Goal: Task Accomplishment & Management: Manage account settings

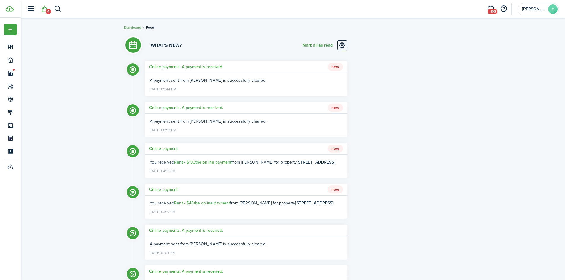
click at [311, 44] on button "Mark all as read" at bounding box center [318, 45] width 30 height 10
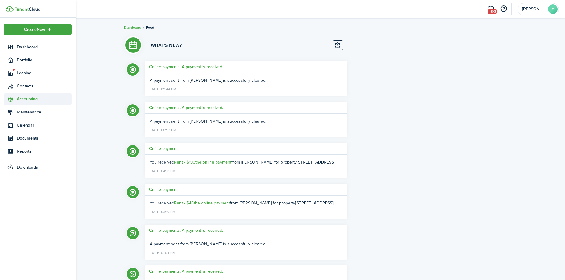
click at [27, 101] on span "Accounting" at bounding box center [44, 99] width 55 height 6
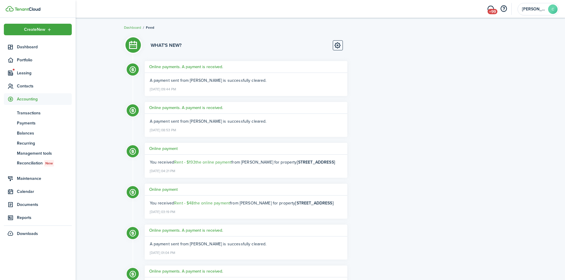
drag, startPoint x: 28, startPoint y: 114, endPoint x: 74, endPoint y: 116, distance: 45.1
click at [28, 115] on span "Transactions" at bounding box center [44, 113] width 55 height 6
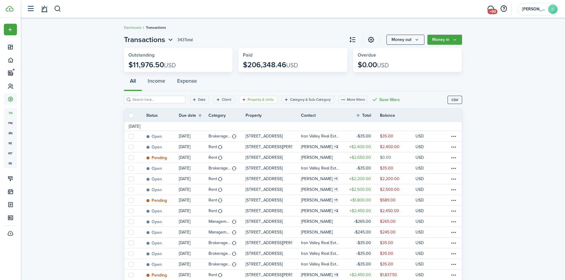
click at [256, 101] on filter-tag-label "Property & Units" at bounding box center [261, 99] width 26 height 5
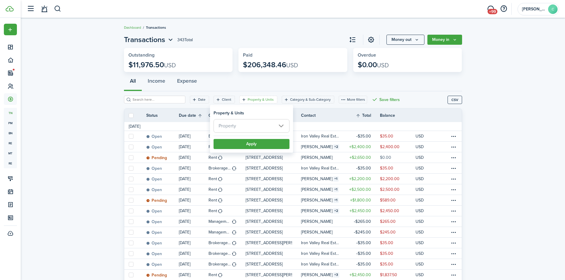
click at [255, 128] on span "Property" at bounding box center [251, 126] width 75 height 13
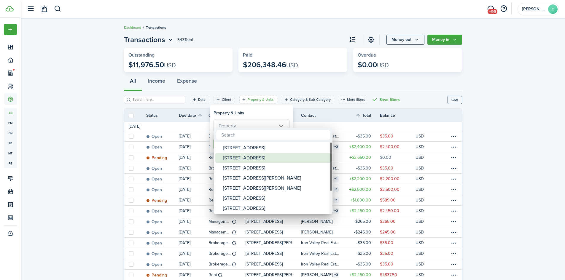
click at [265, 160] on div "[STREET_ADDRESS]" at bounding box center [275, 158] width 105 height 10
type input "[STREET_ADDRESS]"
click at [262, 111] on div at bounding box center [283, 140] width 660 height 375
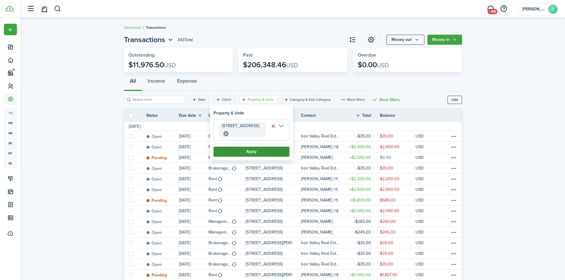
click at [256, 147] on button "Apply" at bounding box center [252, 152] width 76 height 10
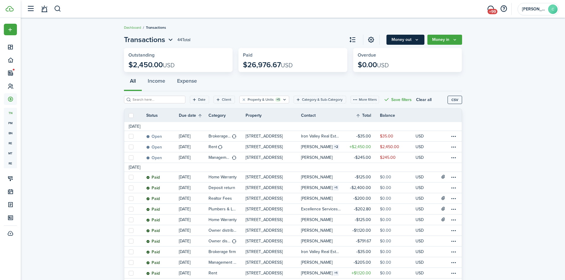
click at [402, 43] on button "Money out" at bounding box center [406, 40] width 38 height 10
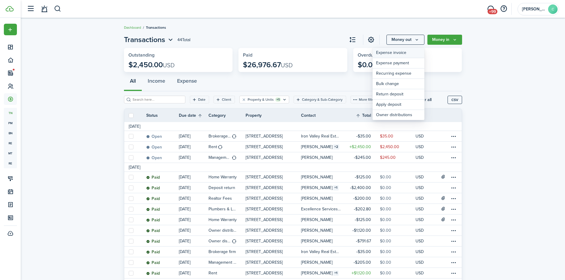
click at [398, 54] on link "Expense invoice" at bounding box center [399, 53] width 52 height 10
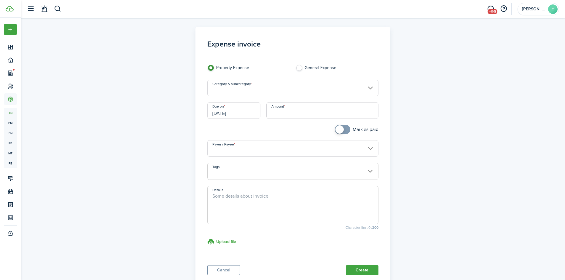
click at [242, 88] on input "Category & subcategory" at bounding box center [292, 88] width 171 height 17
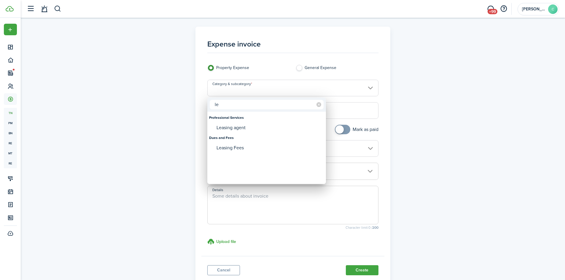
type input "l"
type input "a"
type input "leas"
click at [246, 145] on div "Leasing Fees" at bounding box center [269, 148] width 105 height 10
type input "Dues and Fees / Leasing Fees"
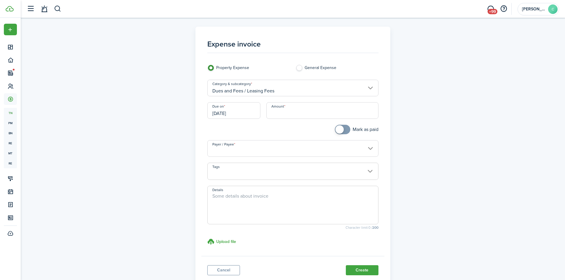
click at [293, 115] on input "Amount" at bounding box center [322, 110] width 112 height 17
type input "$250.00"
click at [274, 148] on input "Payer / Payee" at bounding box center [292, 148] width 171 height 17
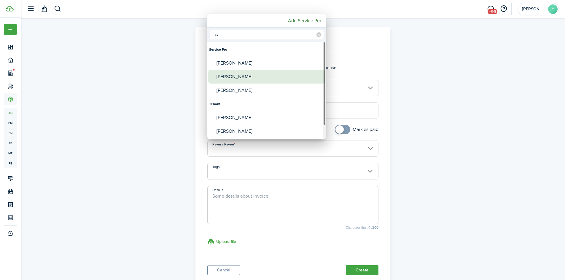
type input "car"
click at [247, 73] on div "[PERSON_NAME]" at bounding box center [269, 77] width 105 height 14
type input "[PERSON_NAME]"
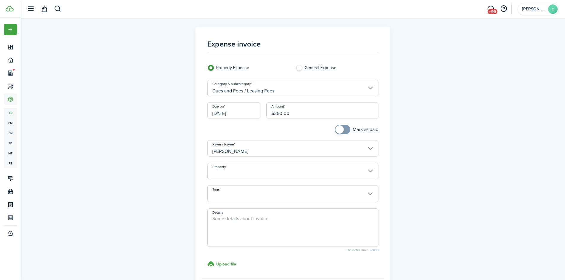
click at [268, 175] on input "Property" at bounding box center [292, 171] width 171 height 17
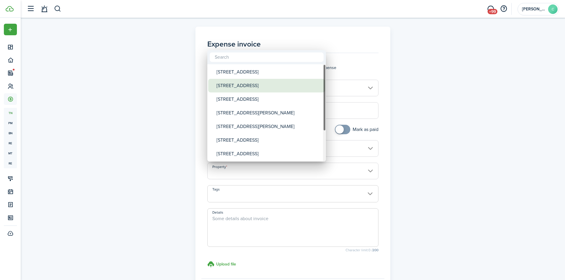
click at [252, 87] on div "[STREET_ADDRESS]" at bounding box center [269, 86] width 105 height 14
type input "[STREET_ADDRESS]"
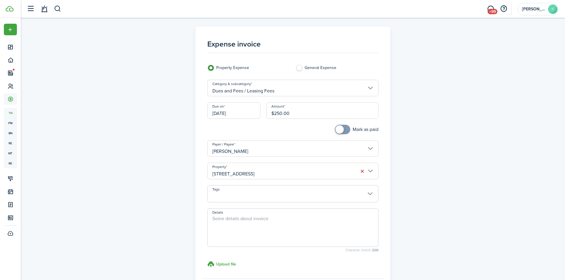
click at [239, 113] on input "[DATE]" at bounding box center [233, 110] width 53 height 17
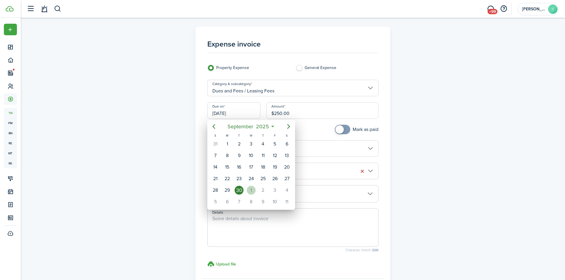
click at [249, 192] on div "1" at bounding box center [251, 190] width 9 height 9
type input "[DATE]"
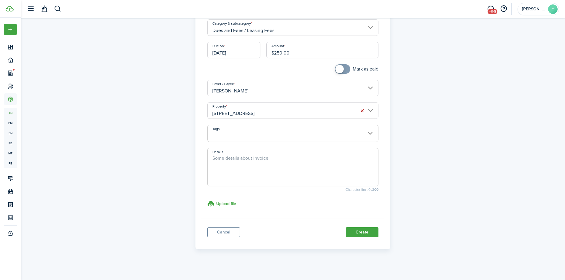
scroll to position [64, 0]
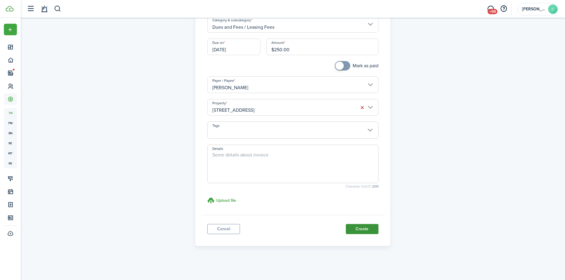
click at [372, 230] on button "Create" at bounding box center [362, 229] width 33 height 10
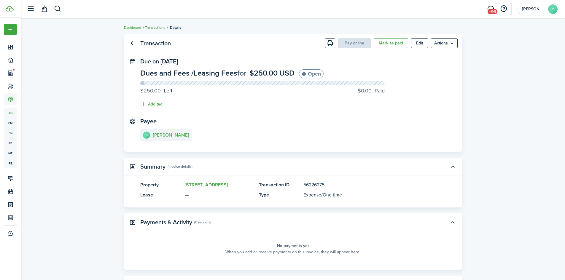
click at [151, 26] on link "Transactions" at bounding box center [155, 27] width 20 height 5
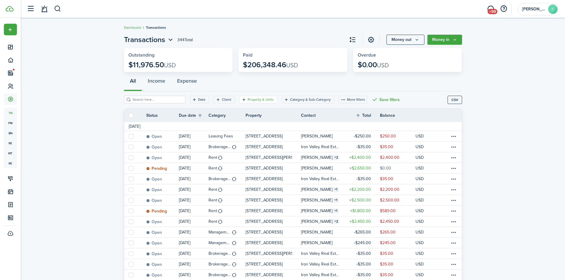
click at [248, 99] on filter-tag-label "Property & Units" at bounding box center [261, 99] width 26 height 5
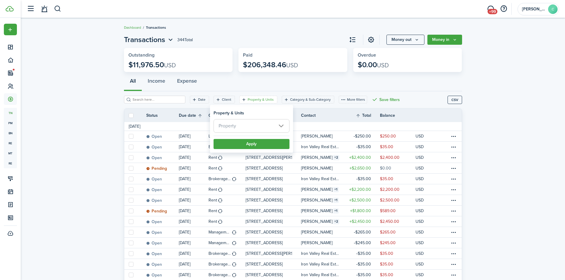
click at [264, 126] on span "Property" at bounding box center [251, 126] width 75 height 13
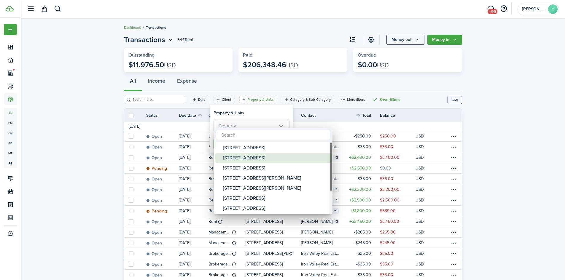
click at [252, 160] on div "[STREET_ADDRESS]" at bounding box center [275, 158] width 105 height 10
type input "[STREET_ADDRESS]"
click at [261, 111] on div at bounding box center [283, 140] width 660 height 375
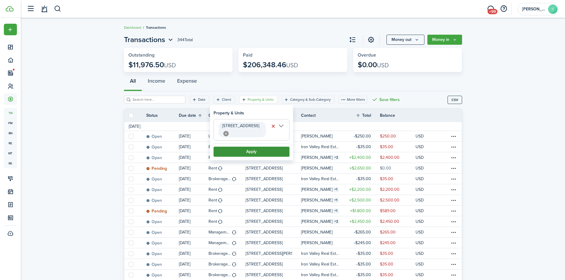
click at [249, 147] on button "Apply" at bounding box center [252, 152] width 76 height 10
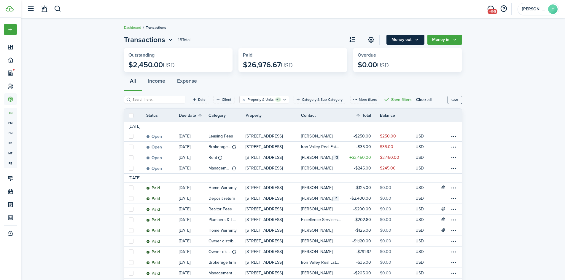
click at [409, 38] on button "Money out" at bounding box center [406, 40] width 38 height 10
